Goal: Task Accomplishment & Management: Manage account settings

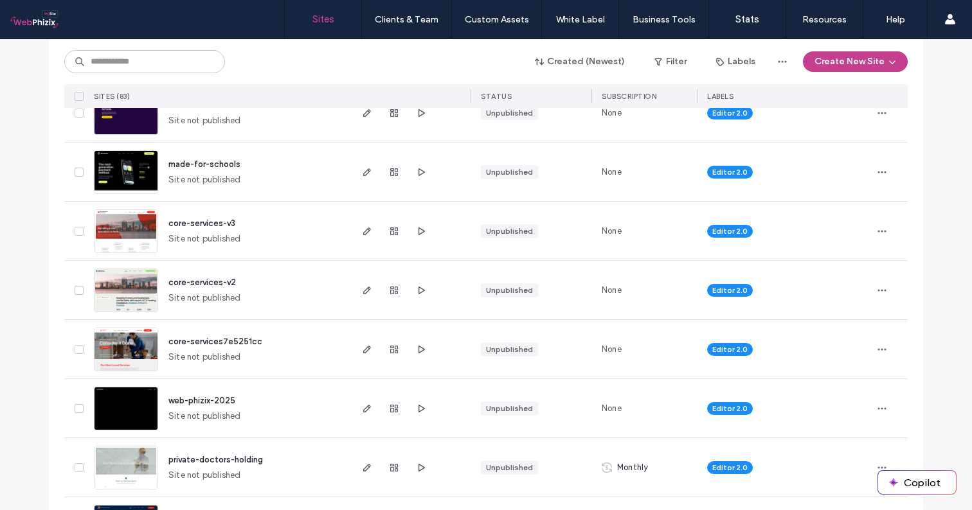
scroll to position [233, 0]
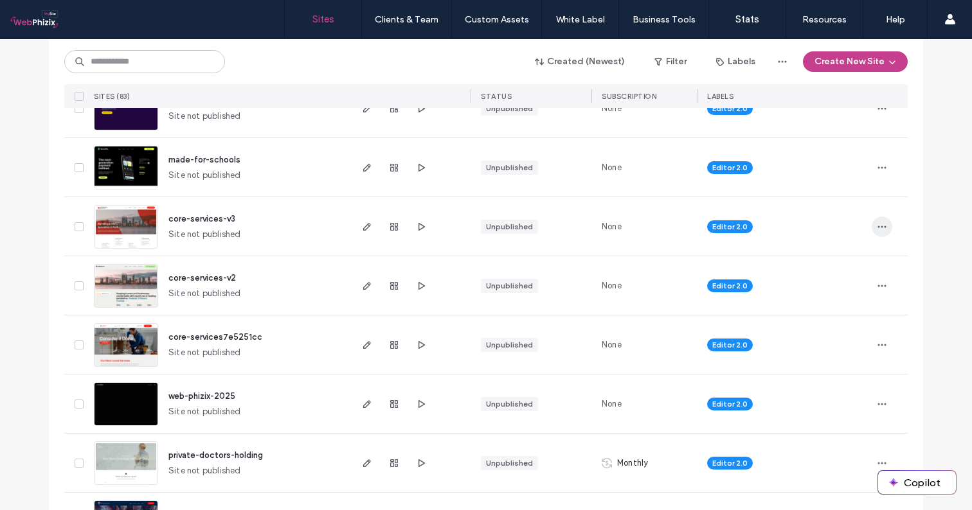
click at [878, 224] on icon "button" at bounding box center [881, 227] width 10 height 10
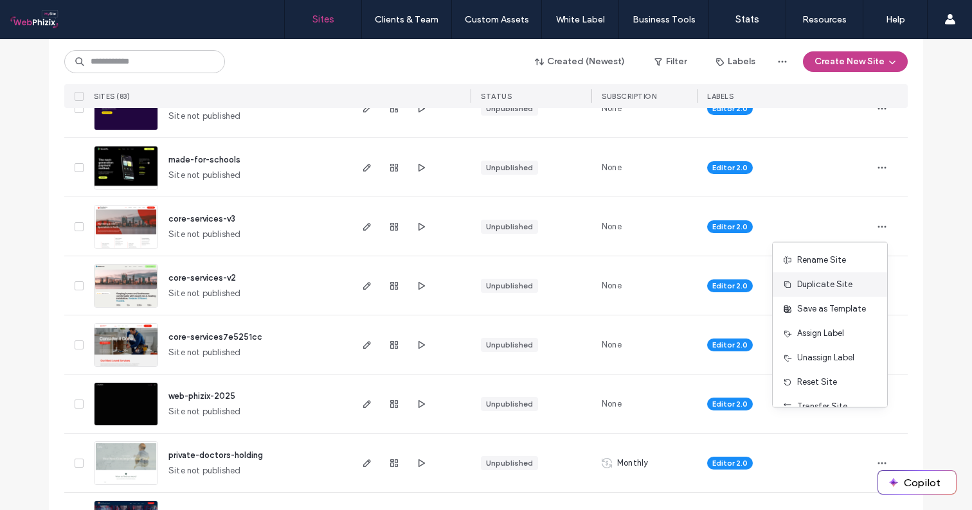
click at [803, 288] on span "Duplicate Site" at bounding box center [824, 284] width 55 height 13
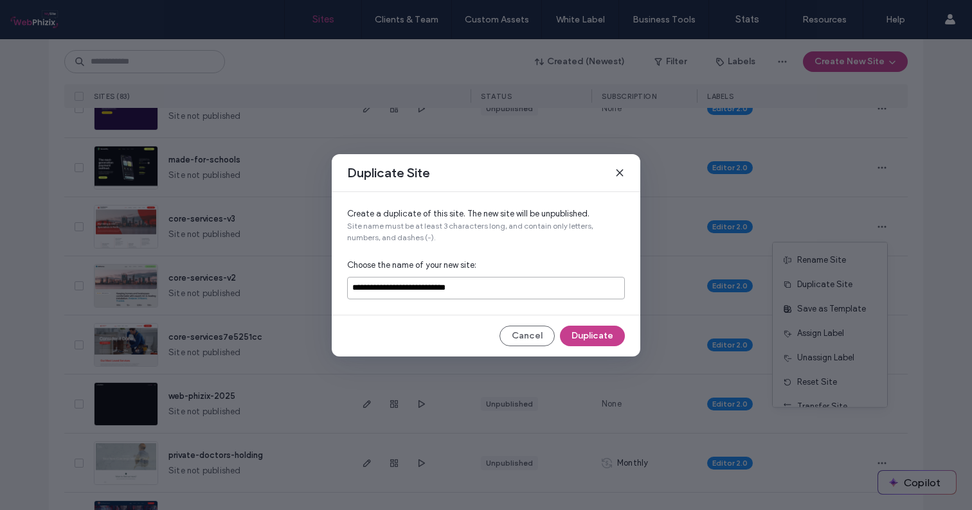
drag, startPoint x: 530, startPoint y: 291, endPoint x: 415, endPoint y: 290, distance: 115.0
click at [415, 290] on input "**********" at bounding box center [486, 288] width 278 height 22
type input "**********"
click at [585, 340] on button "Duplicate" at bounding box center [592, 336] width 65 height 21
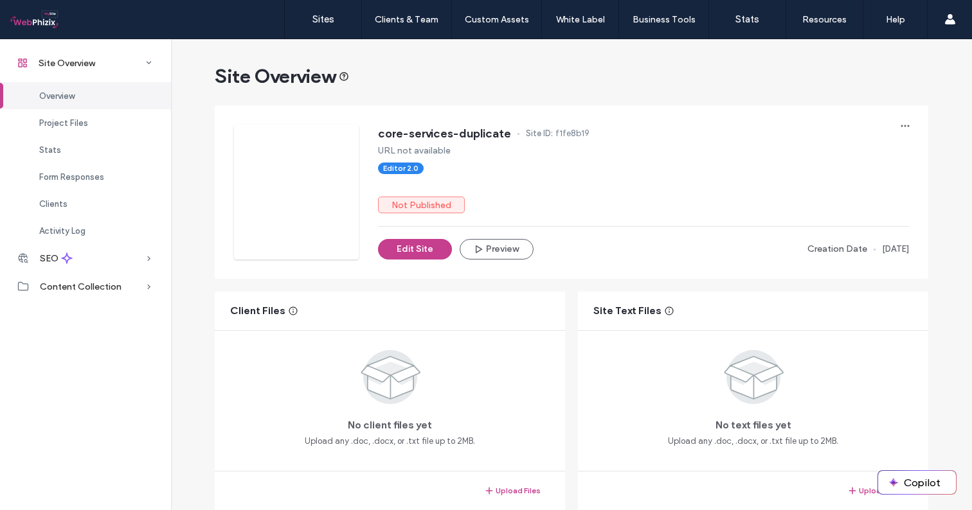
scroll to position [-2, 0]
click at [325, 19] on label "Sites" at bounding box center [323, 19] width 22 height 12
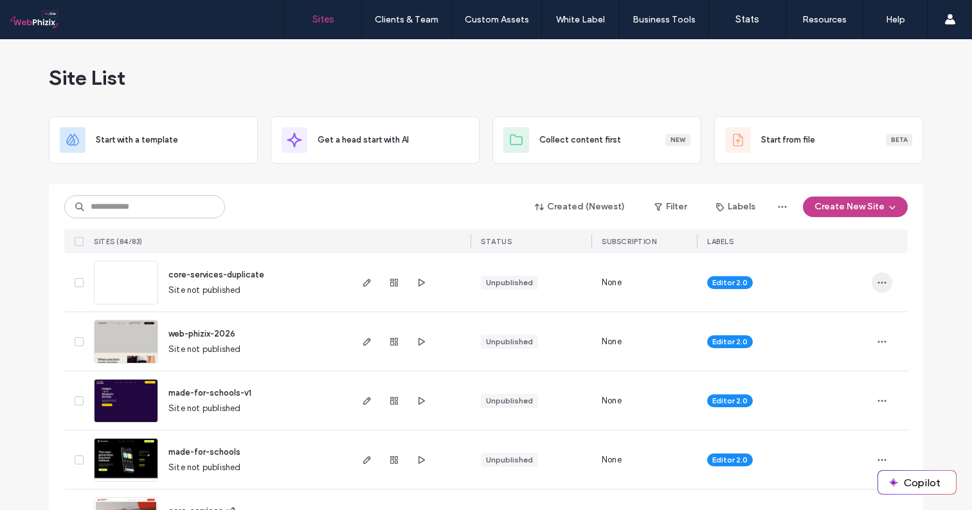
click at [879, 283] on icon "button" at bounding box center [881, 283] width 10 height 10
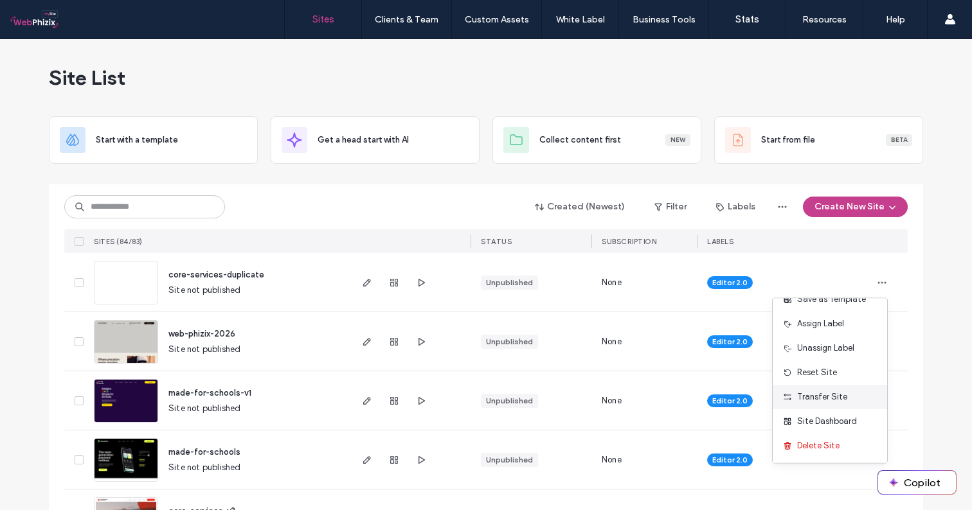
scroll to position [66, 0]
click at [817, 395] on span "Transfer Site" at bounding box center [822, 397] width 50 height 13
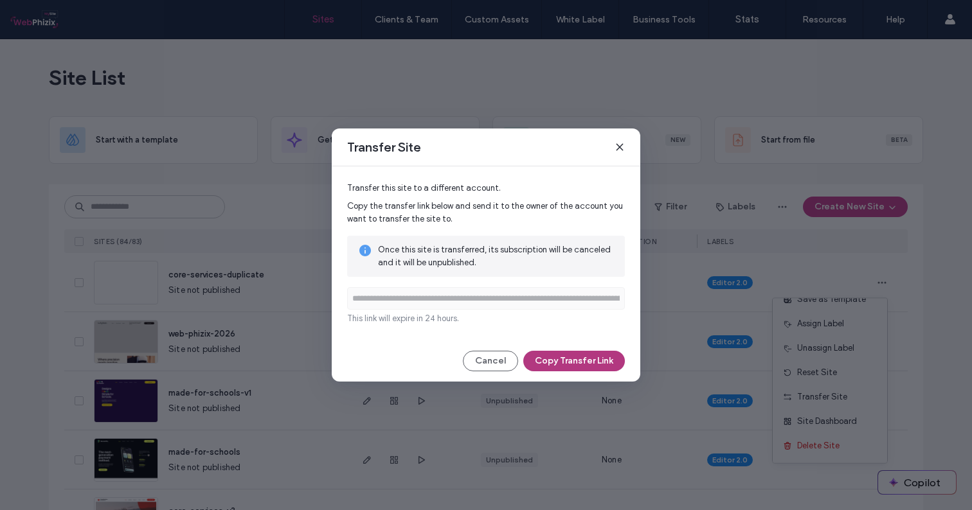
click at [562, 363] on button "Copy Transfer Link" at bounding box center [574, 361] width 102 height 21
